Goal: Task Accomplishment & Management: Use online tool/utility

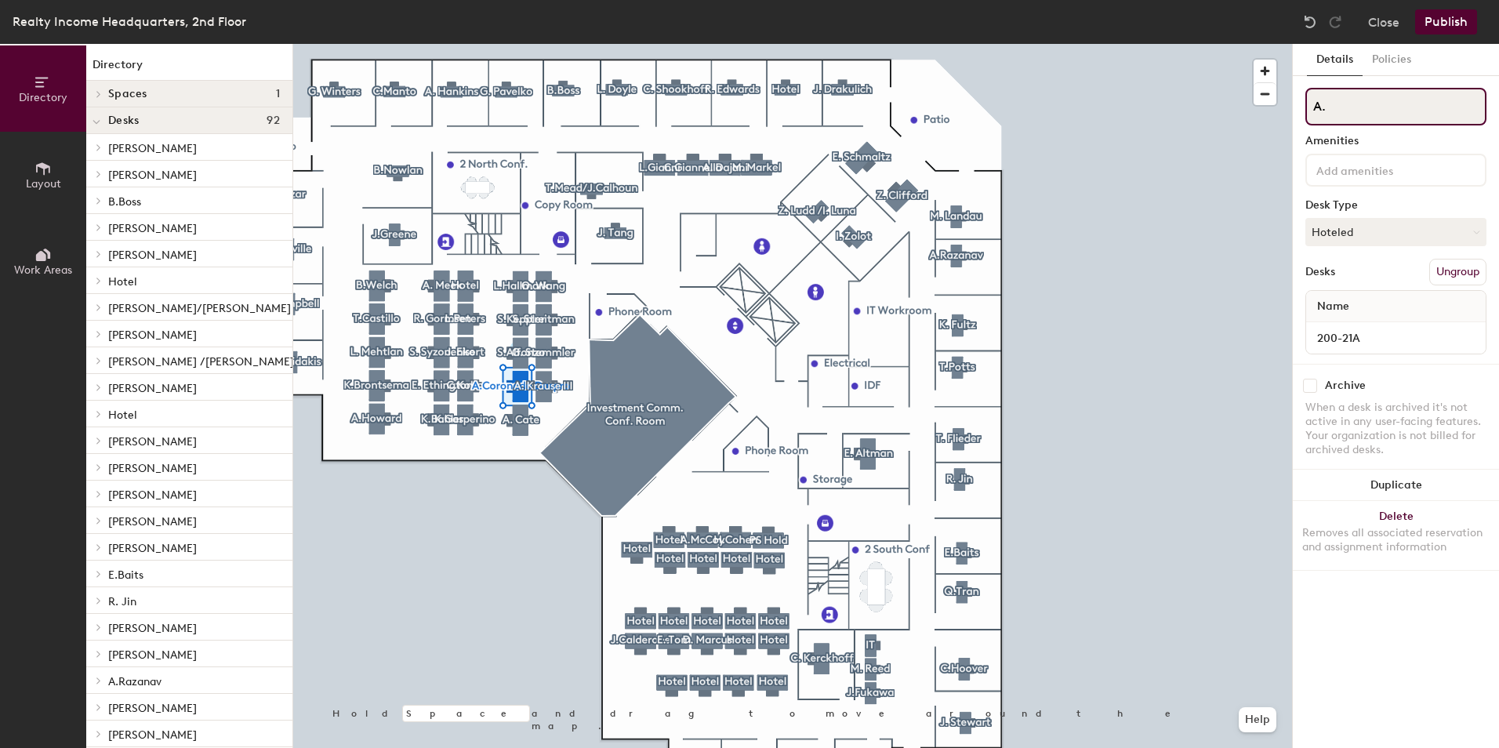
type input "A"
type input "[PERSON_NAME]"
click at [1426, 229] on button "Hoteled" at bounding box center [1396, 232] width 181 height 28
click at [1363, 274] on div "Assigned" at bounding box center [1384, 281] width 157 height 24
click at [1451, 21] on button "Publish" at bounding box center [1446, 21] width 62 height 25
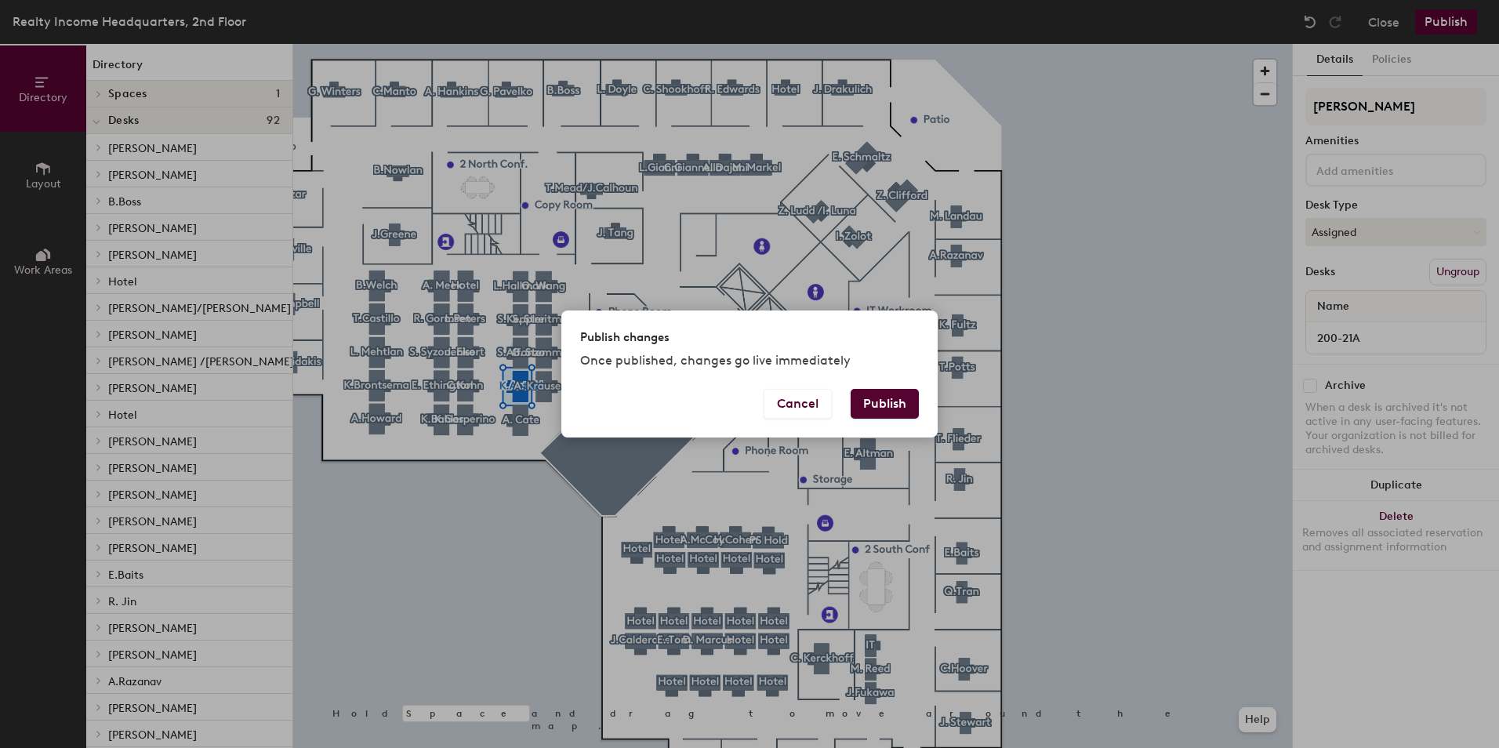
click at [901, 407] on button "Publish" at bounding box center [885, 404] width 68 height 30
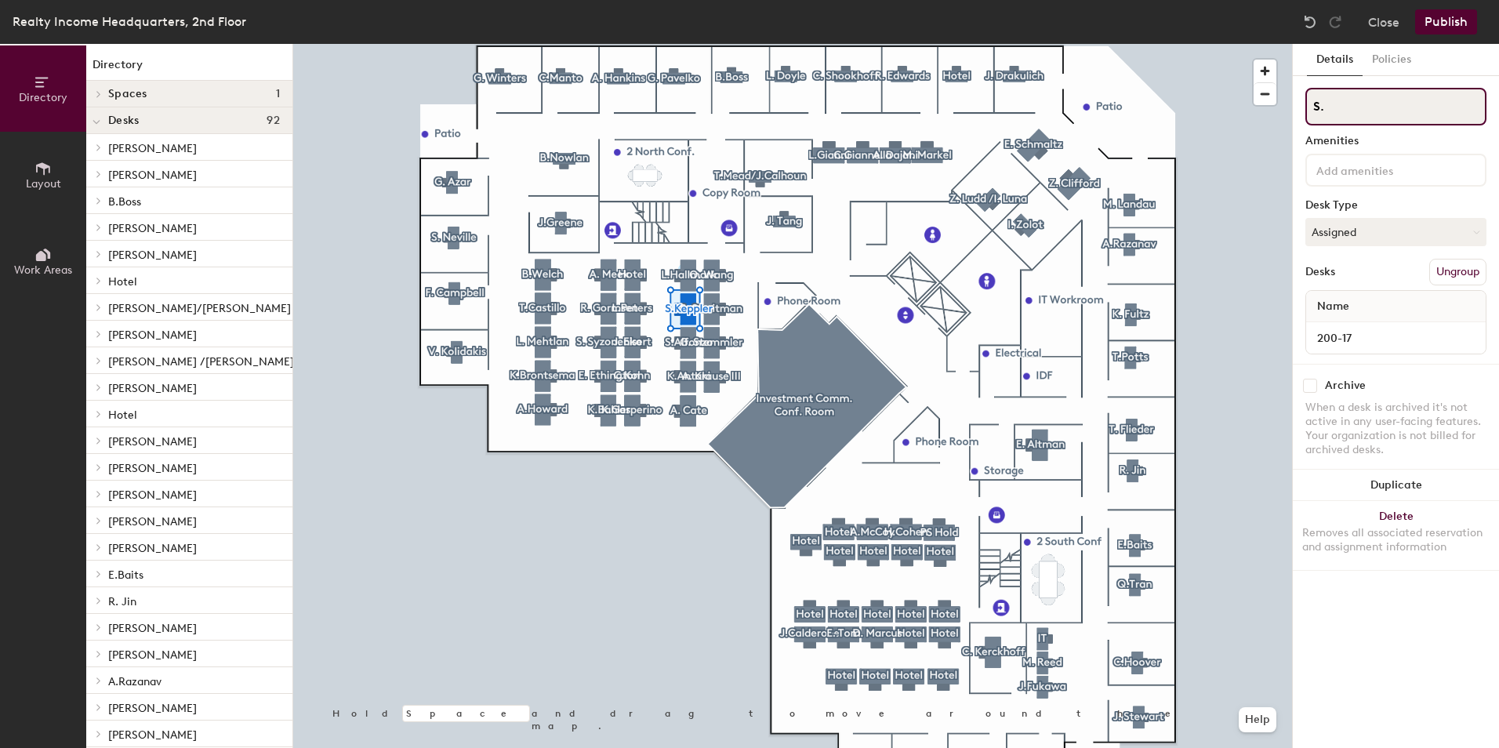
type input "S"
type input "Hotel"
click at [1415, 231] on button "Assigned" at bounding box center [1396, 232] width 181 height 28
click at [1350, 325] on div "Hoteled" at bounding box center [1384, 328] width 157 height 24
click at [1440, 20] on button "Publish" at bounding box center [1446, 21] width 62 height 25
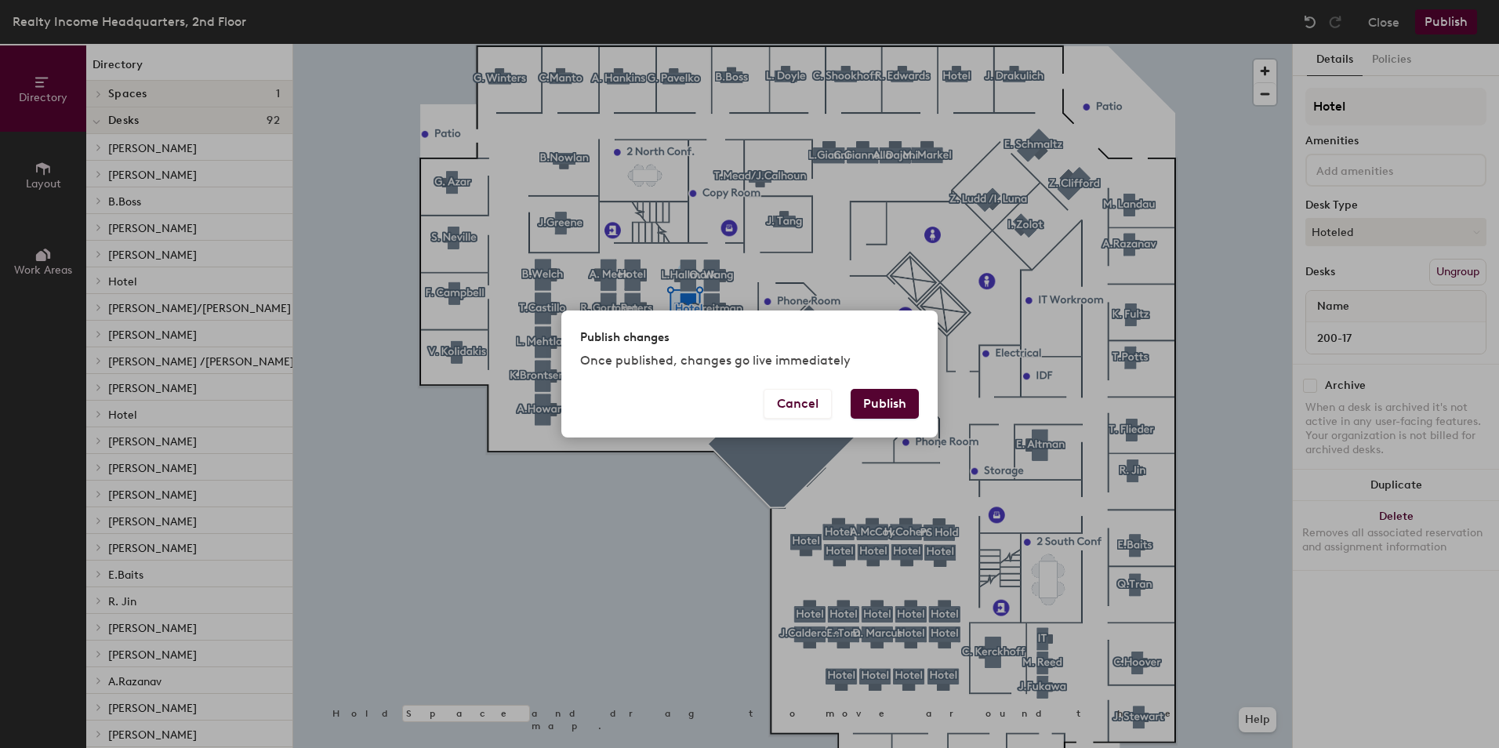
click at [905, 401] on button "Publish" at bounding box center [885, 404] width 68 height 30
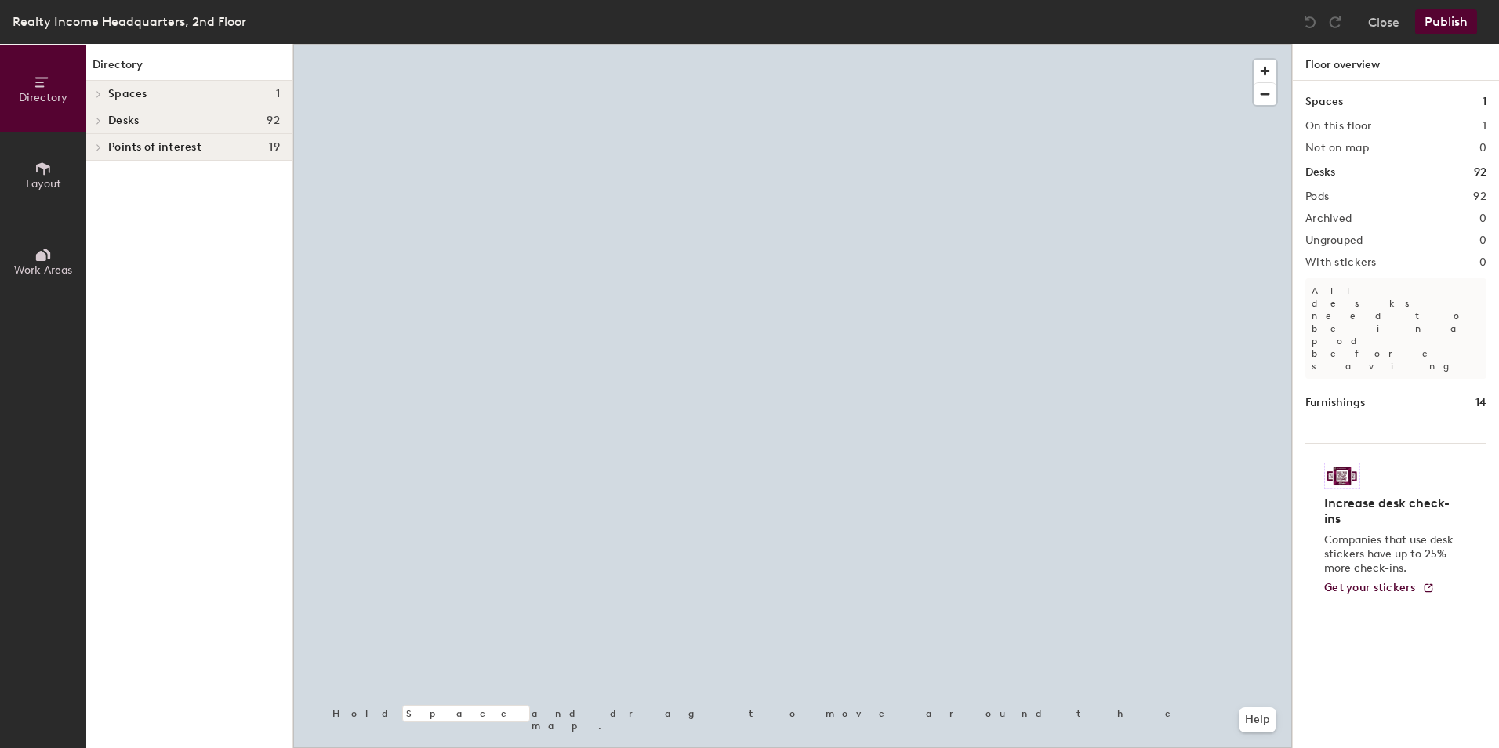
click at [1448, 20] on button "Publish" at bounding box center [1446, 21] width 62 height 25
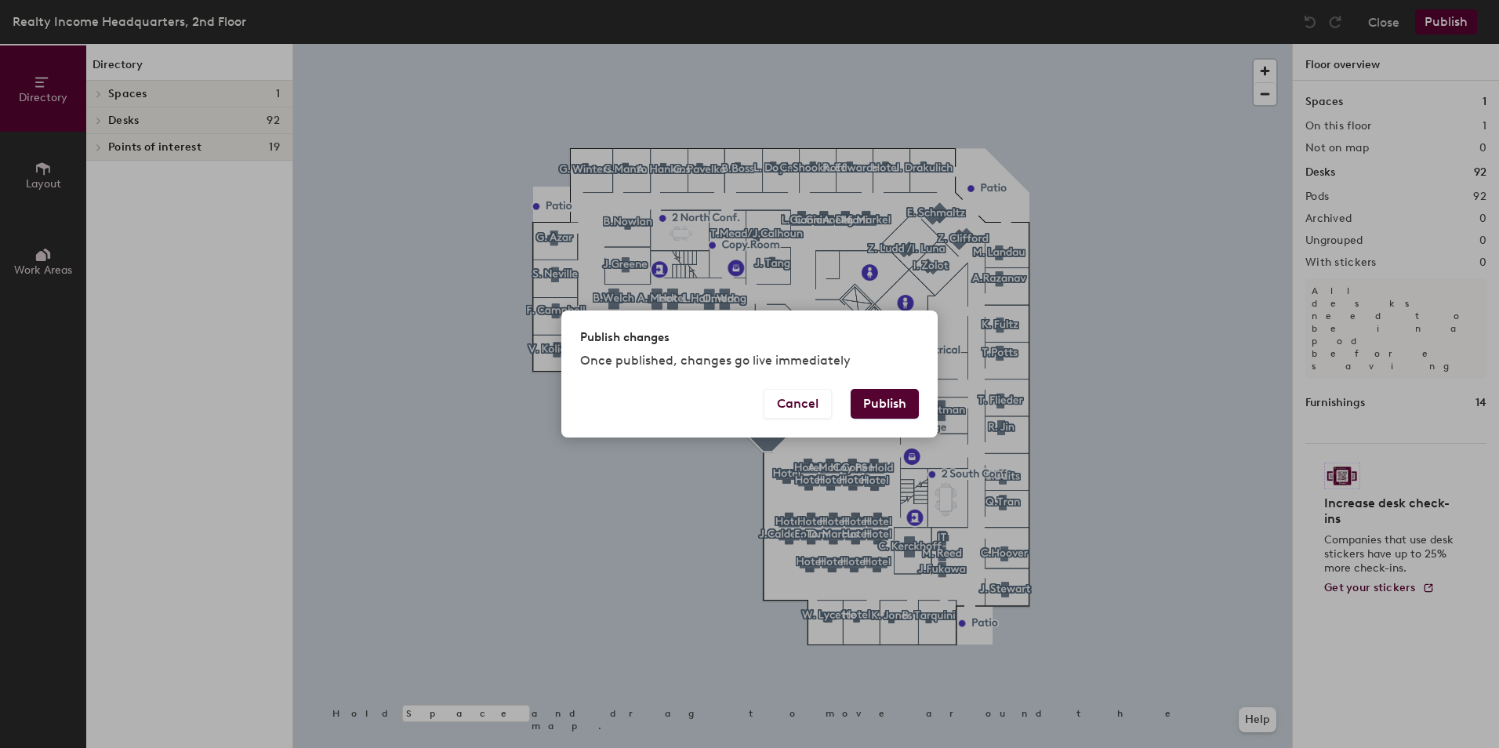
click at [895, 404] on button "Publish" at bounding box center [885, 404] width 68 height 30
